Goal: Transaction & Acquisition: Register for event/course

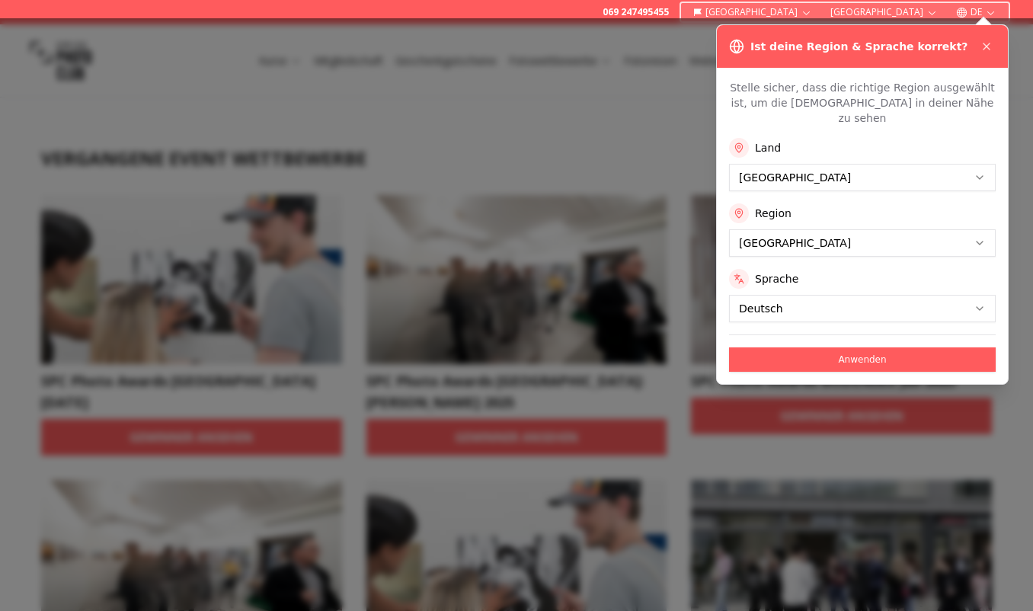
scroll to position [155, 0]
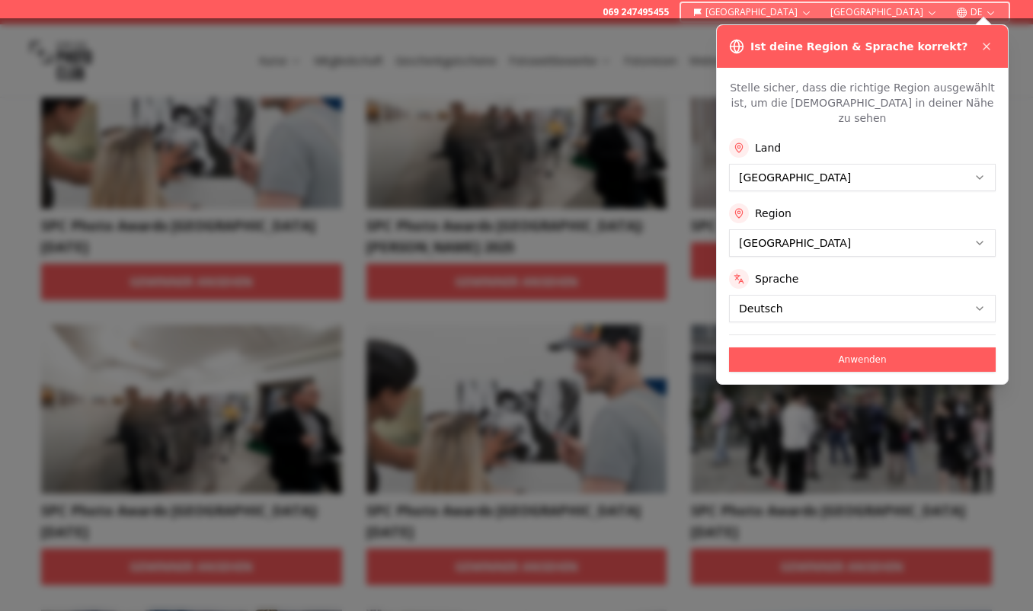
click at [873, 360] on div "Stelle sicher, dass die richtige Region ausgewählt ist, um die Kurse in deiner …" at bounding box center [862, 226] width 291 height 316
click at [878, 348] on button "Anwenden" at bounding box center [862, 360] width 267 height 24
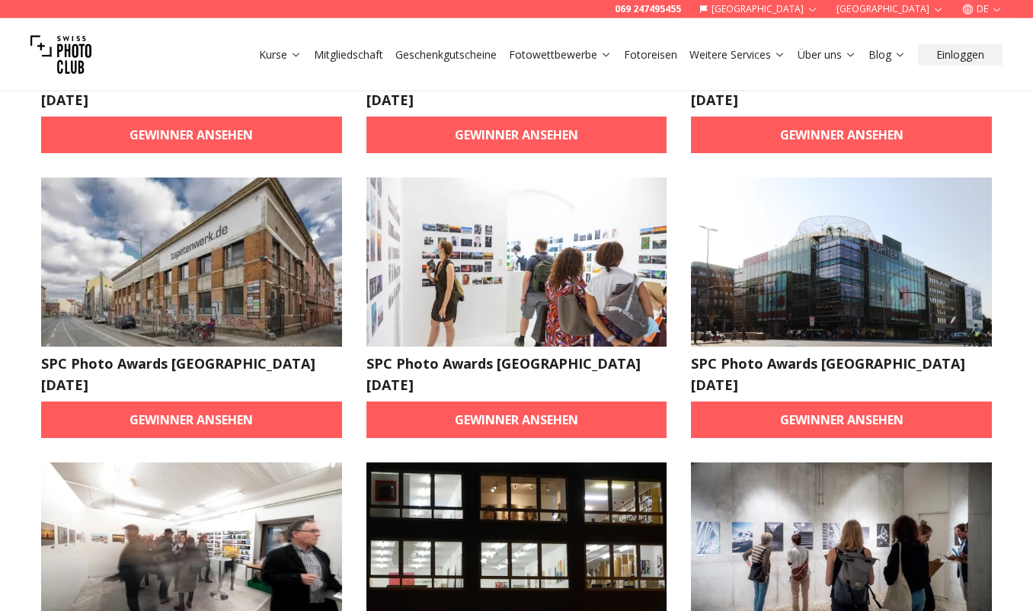
scroll to position [622, 0]
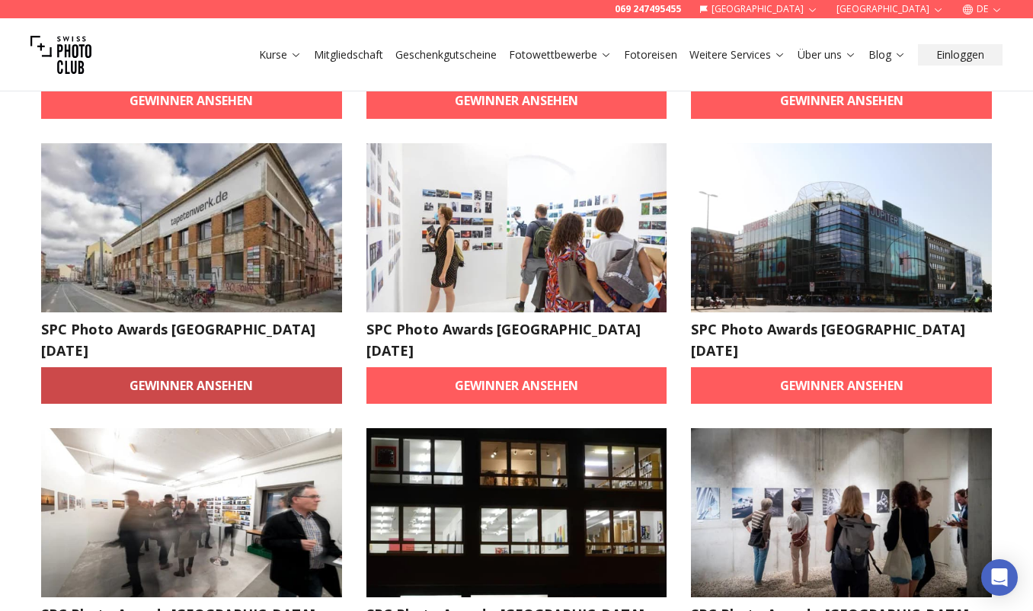
click at [223, 367] on link "Gewinner ansehen" at bounding box center [191, 385] width 301 height 37
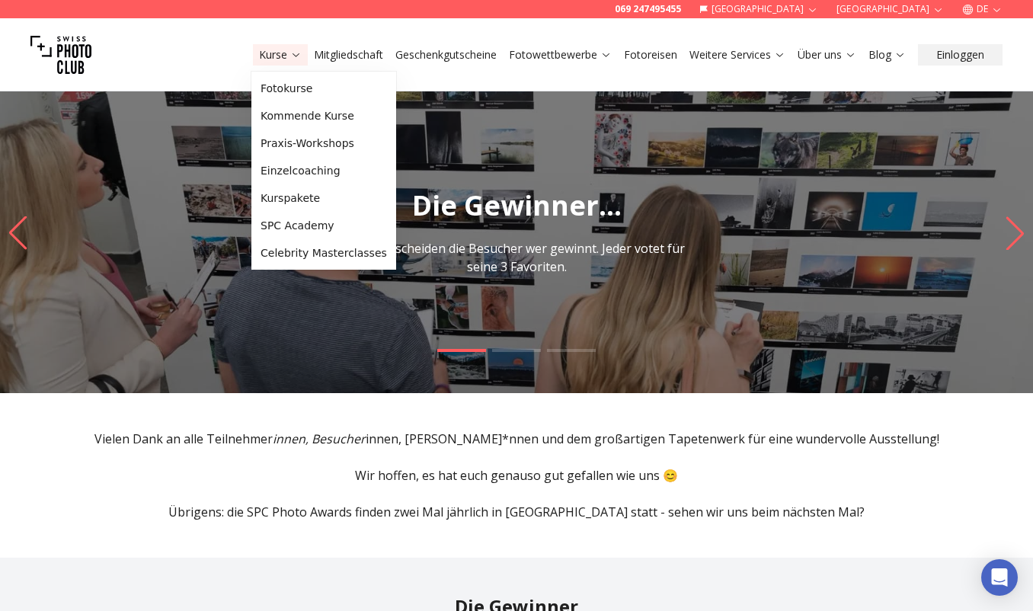
click at [269, 45] on button "Kurse" at bounding box center [280, 54] width 55 height 21
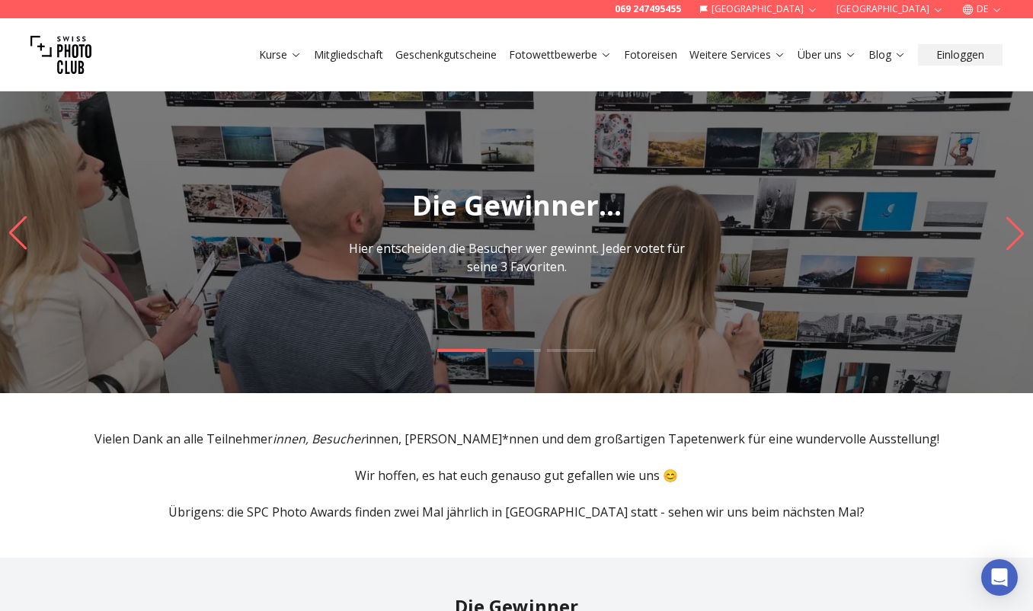
click at [56, 50] on img at bounding box center [60, 54] width 61 height 61
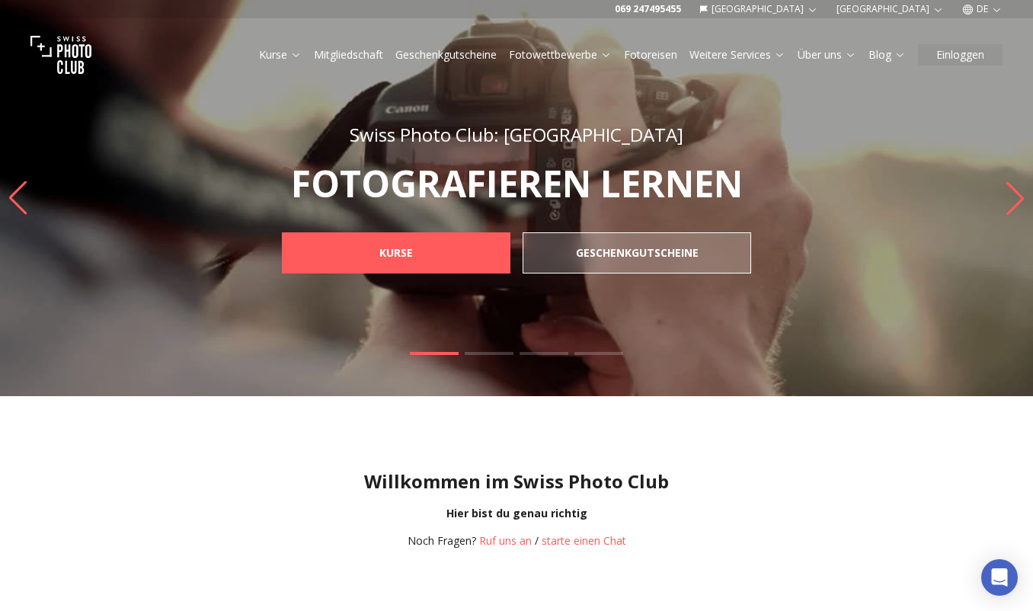
click at [562, 53] on link "Fotowettbewerbe" at bounding box center [560, 54] width 103 height 15
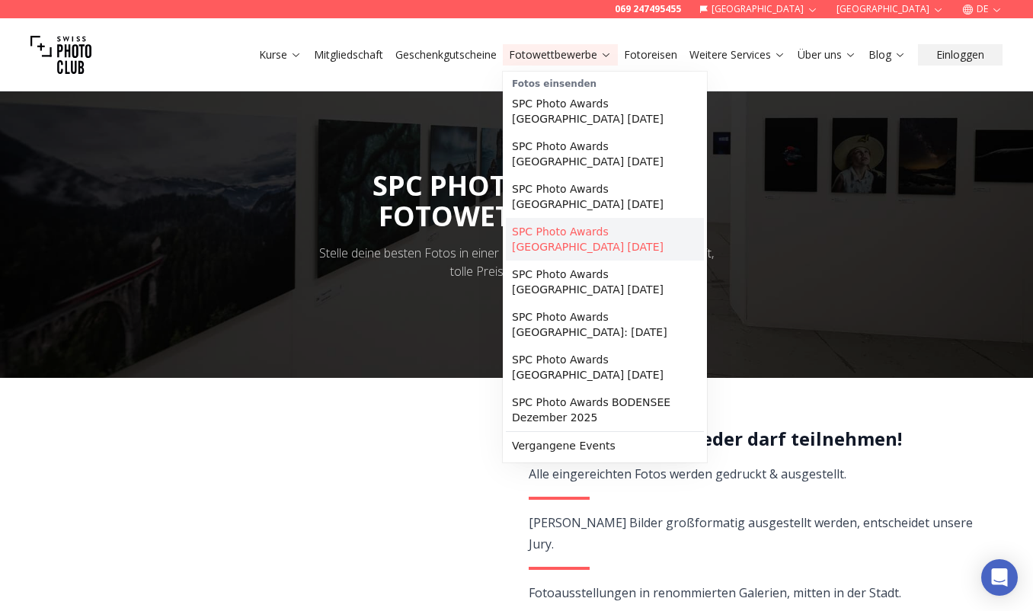
click at [581, 218] on link "SPC Photo Awards [GEOGRAPHIC_DATA] [DATE]" at bounding box center [605, 239] width 198 height 43
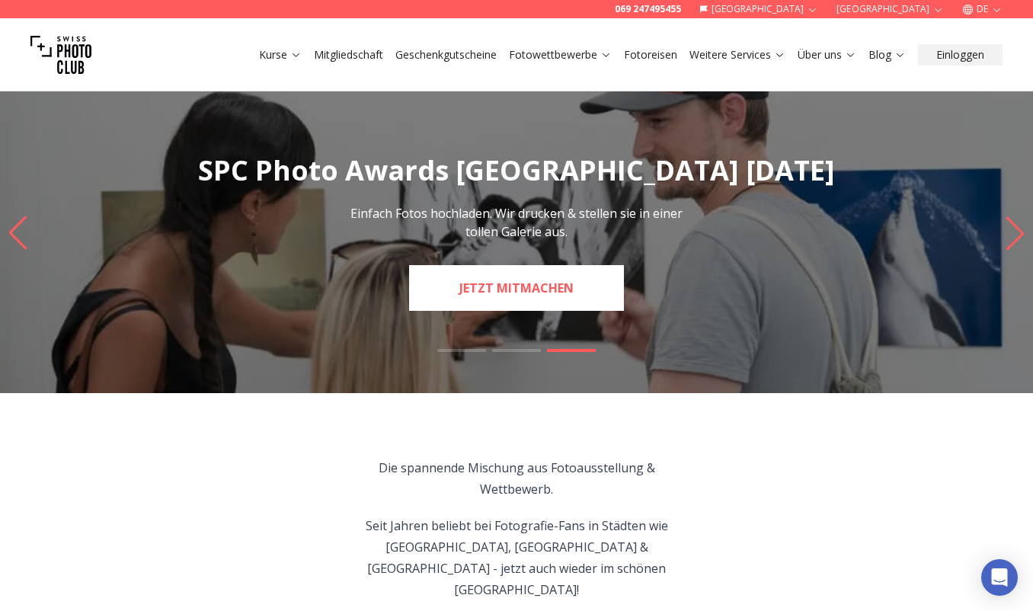
click at [519, 273] on link "JETZT MITMACHEN" at bounding box center [516, 288] width 215 height 46
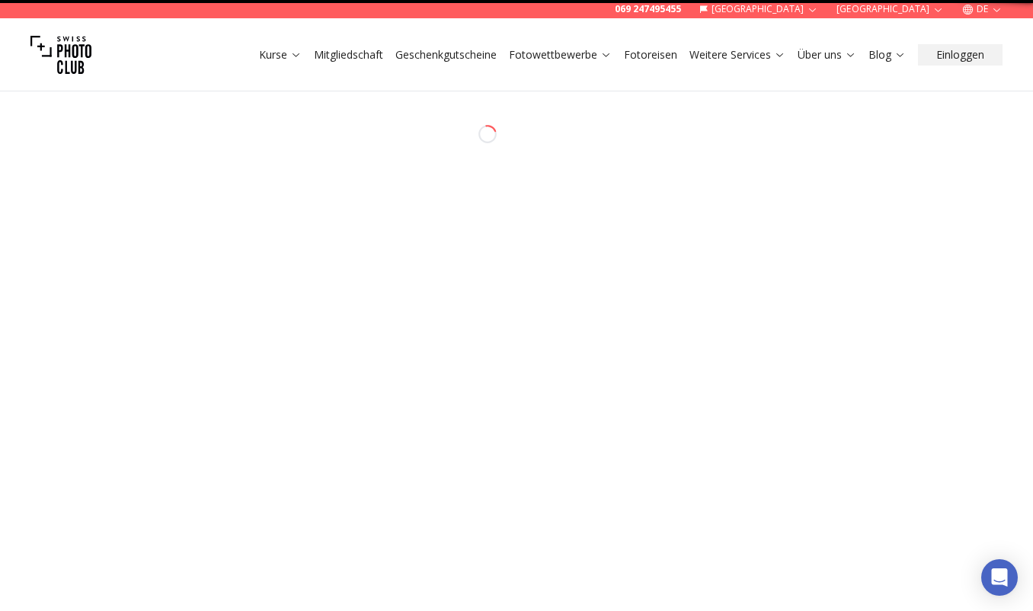
select select "*******"
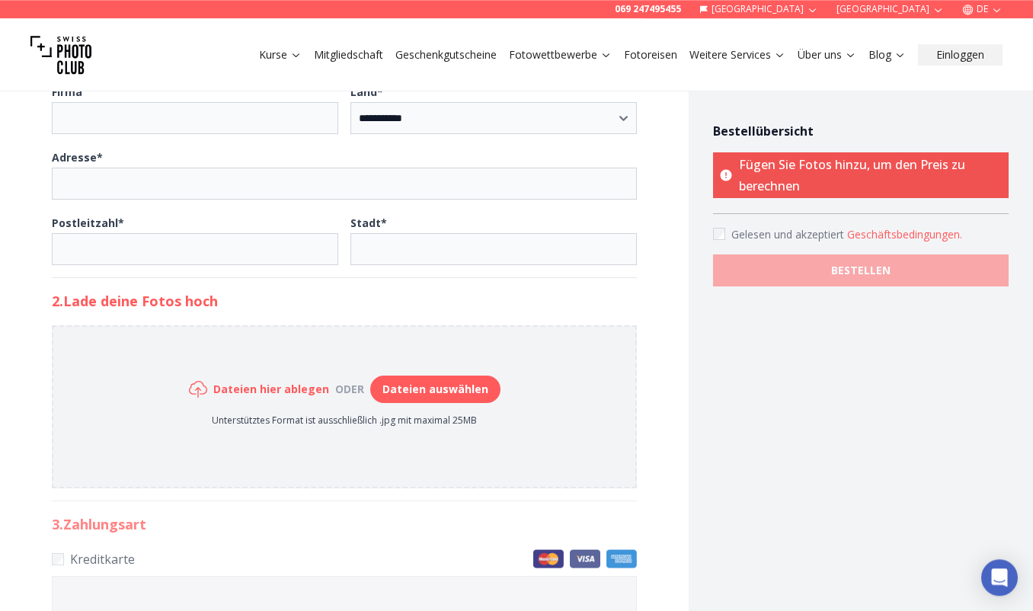
scroll to position [544, 0]
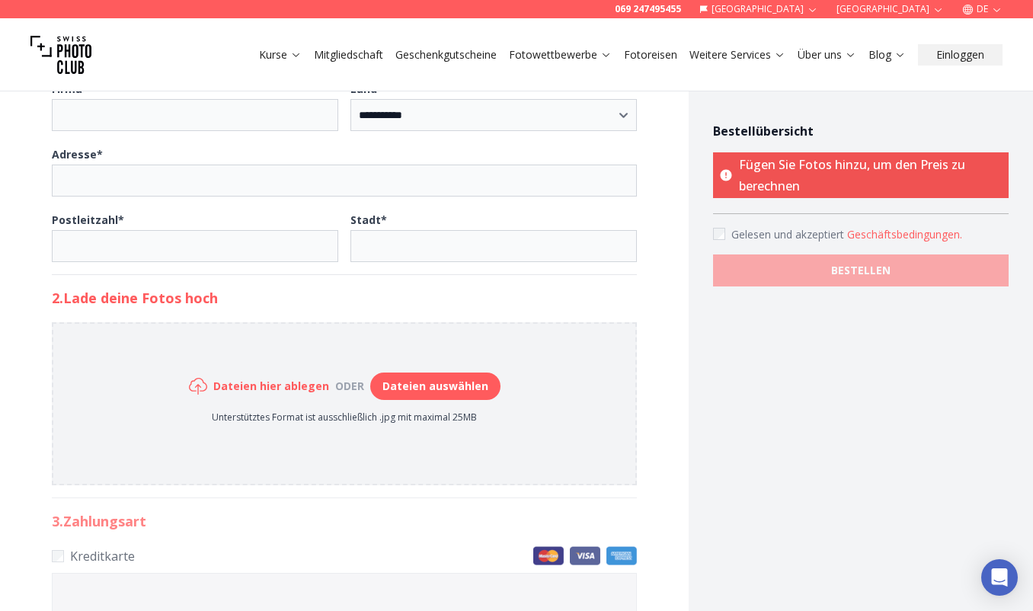
click at [415, 386] on button "Dateien auswählen" at bounding box center [435, 386] width 130 height 27
type input "**********"
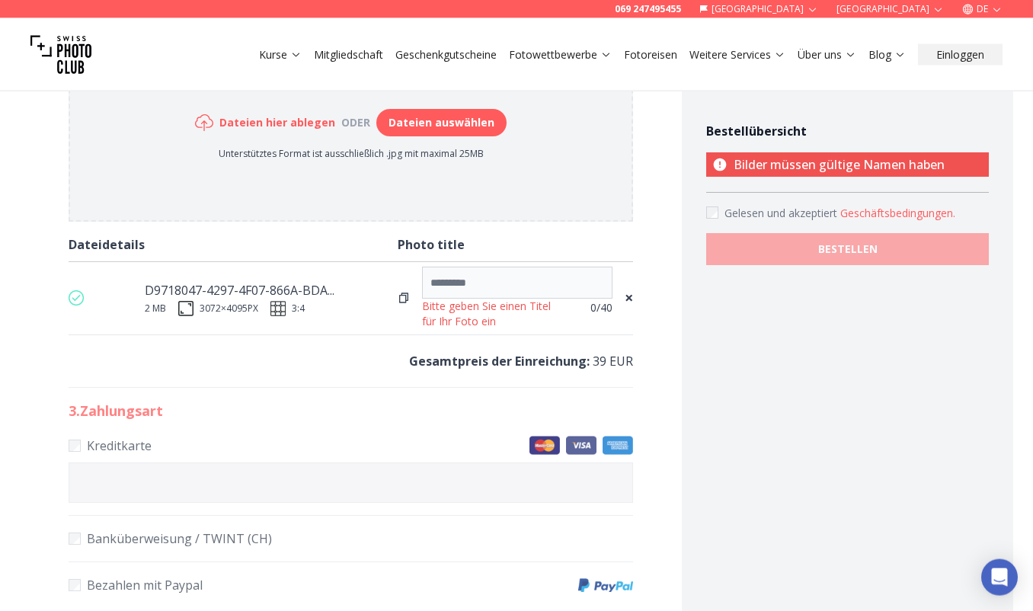
scroll to position [777, 0]
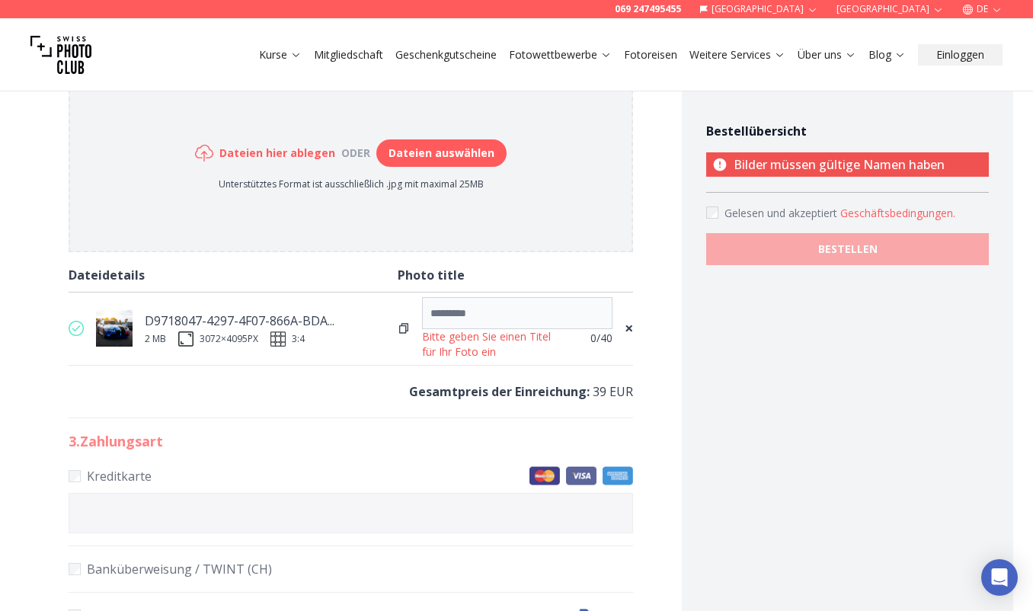
click at [463, 147] on button "Dateien auswählen" at bounding box center [441, 152] width 130 height 27
